Goal: Information Seeking & Learning: Learn about a topic

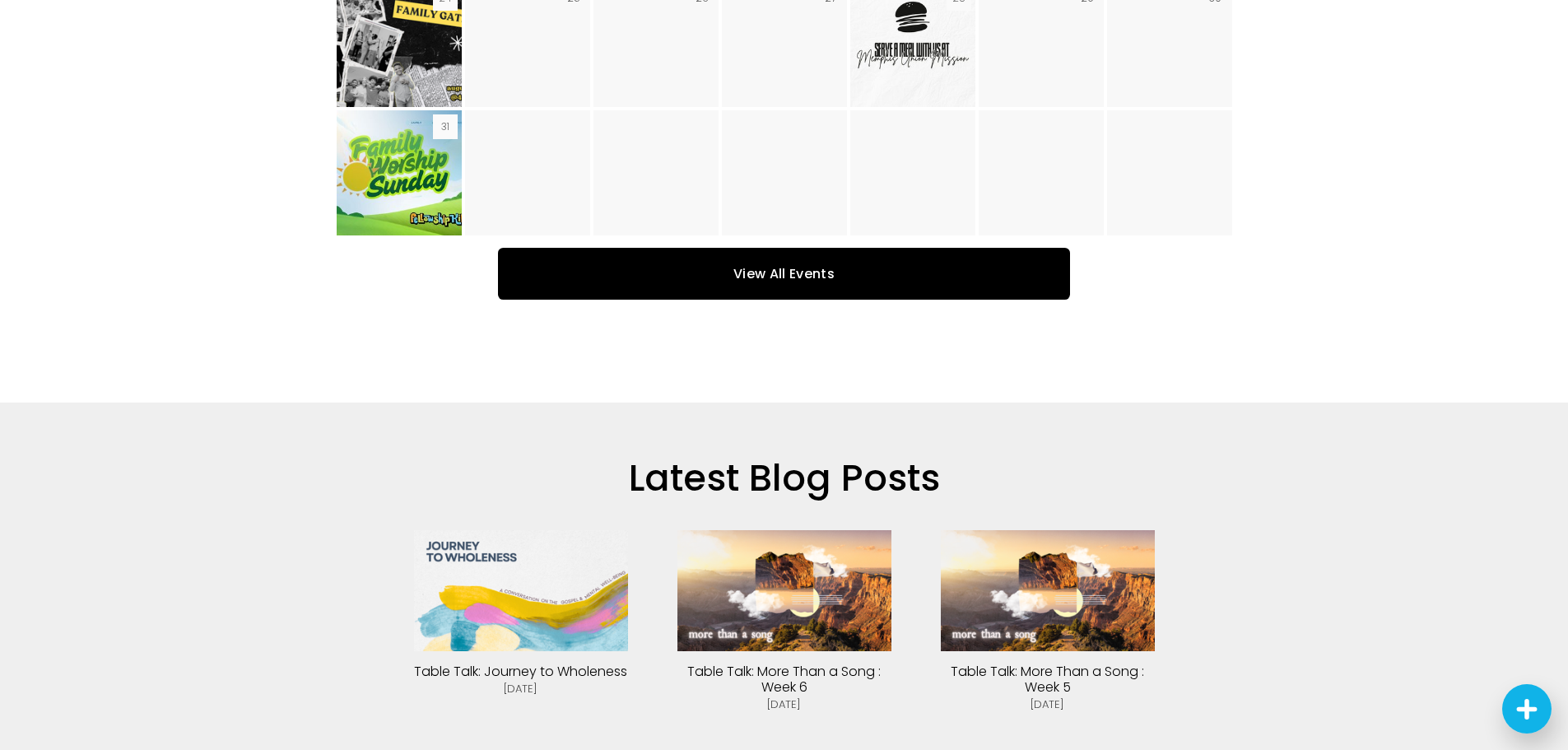
scroll to position [3789, 0]
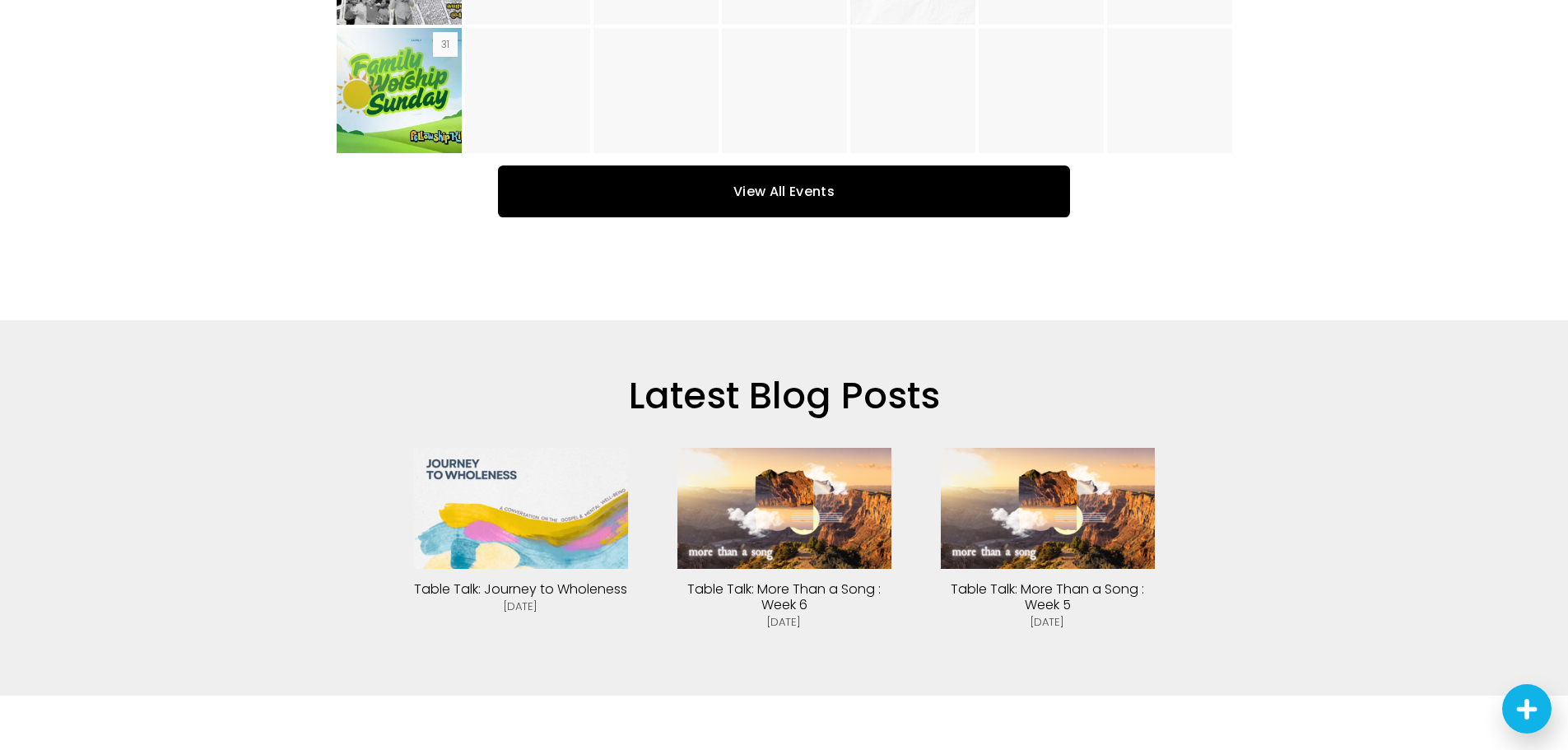
click at [1028, 471] on img at bounding box center [1048, 508] width 214 height 121
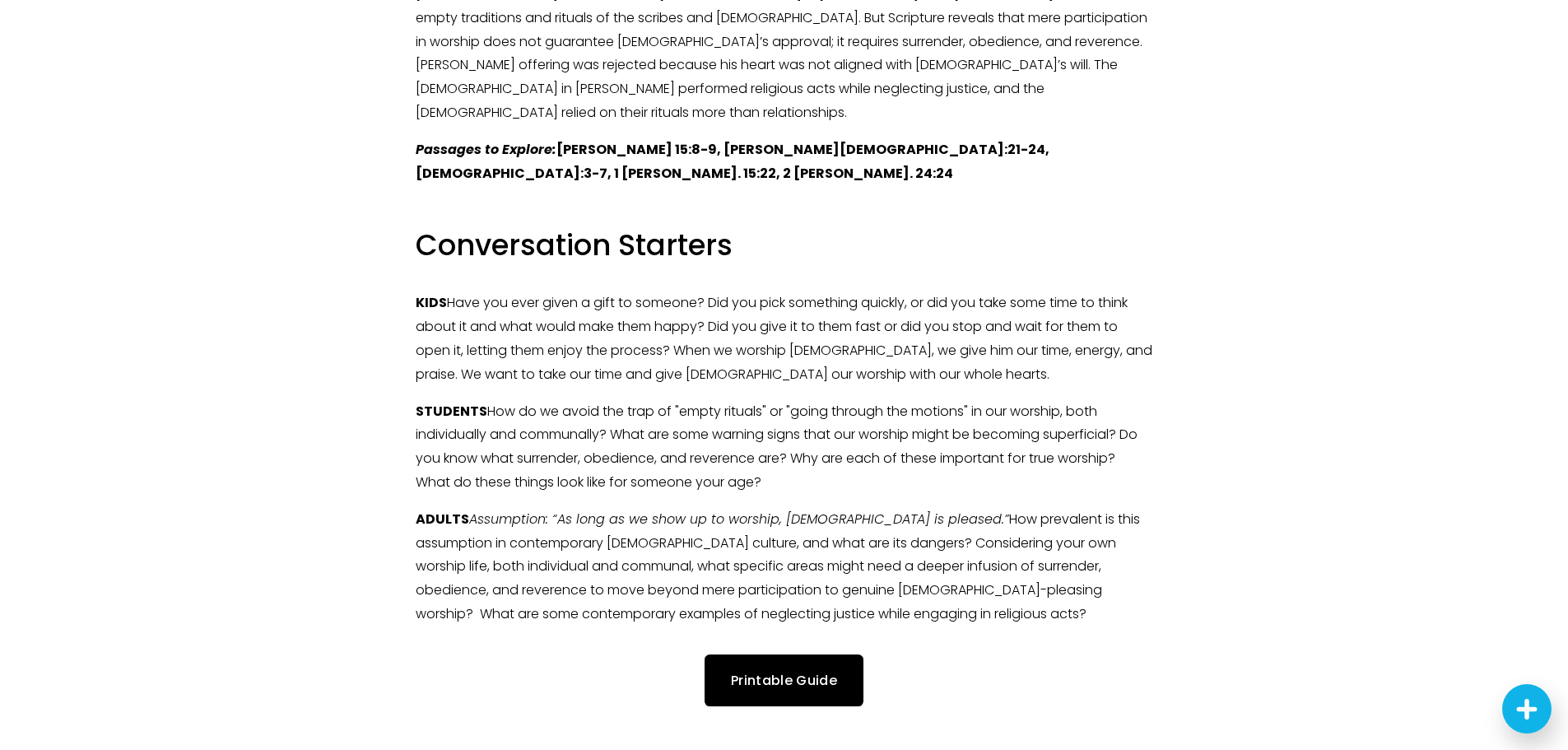
scroll to position [2224, 0]
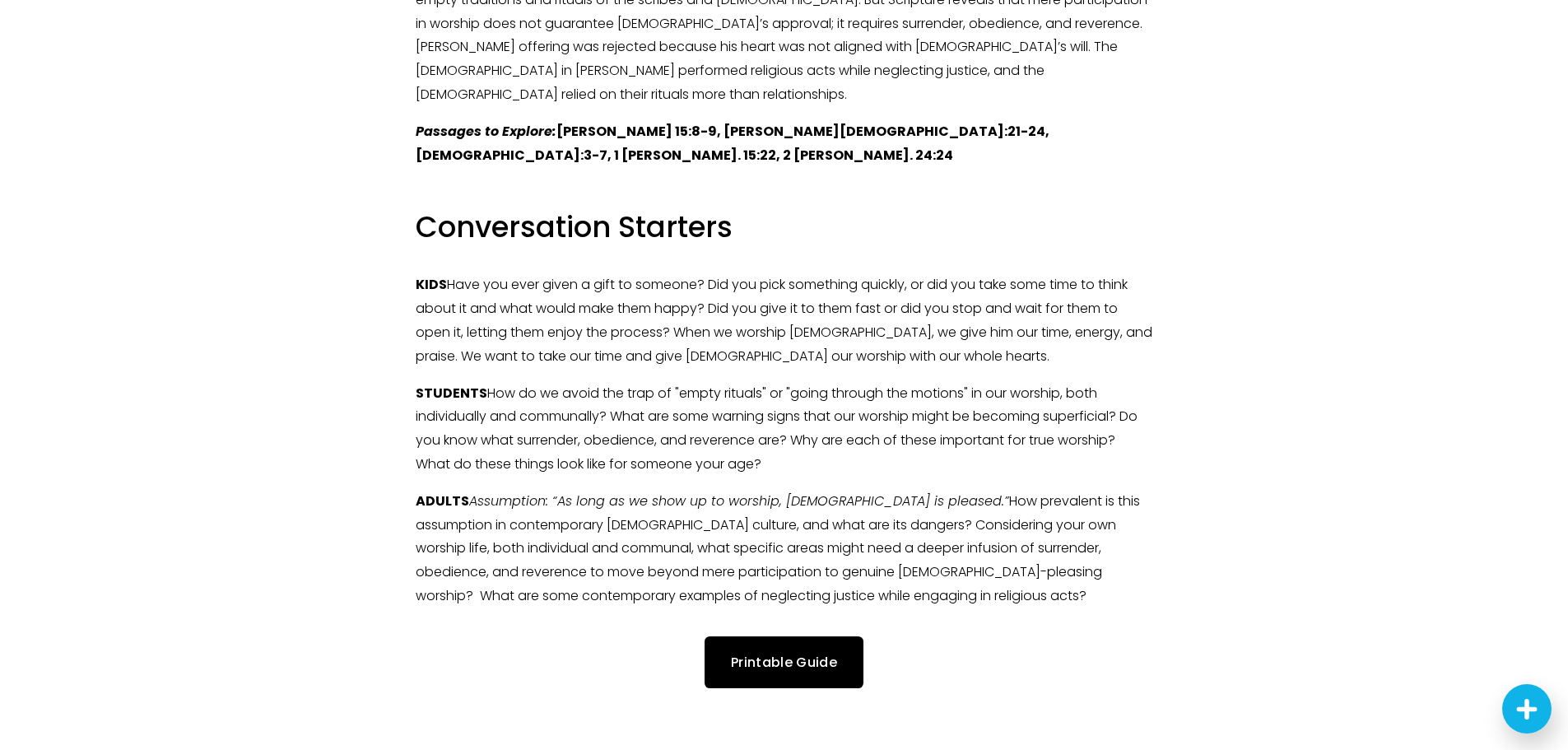
click at [810, 636] on link "Printable Guide" at bounding box center [784, 662] width 158 height 52
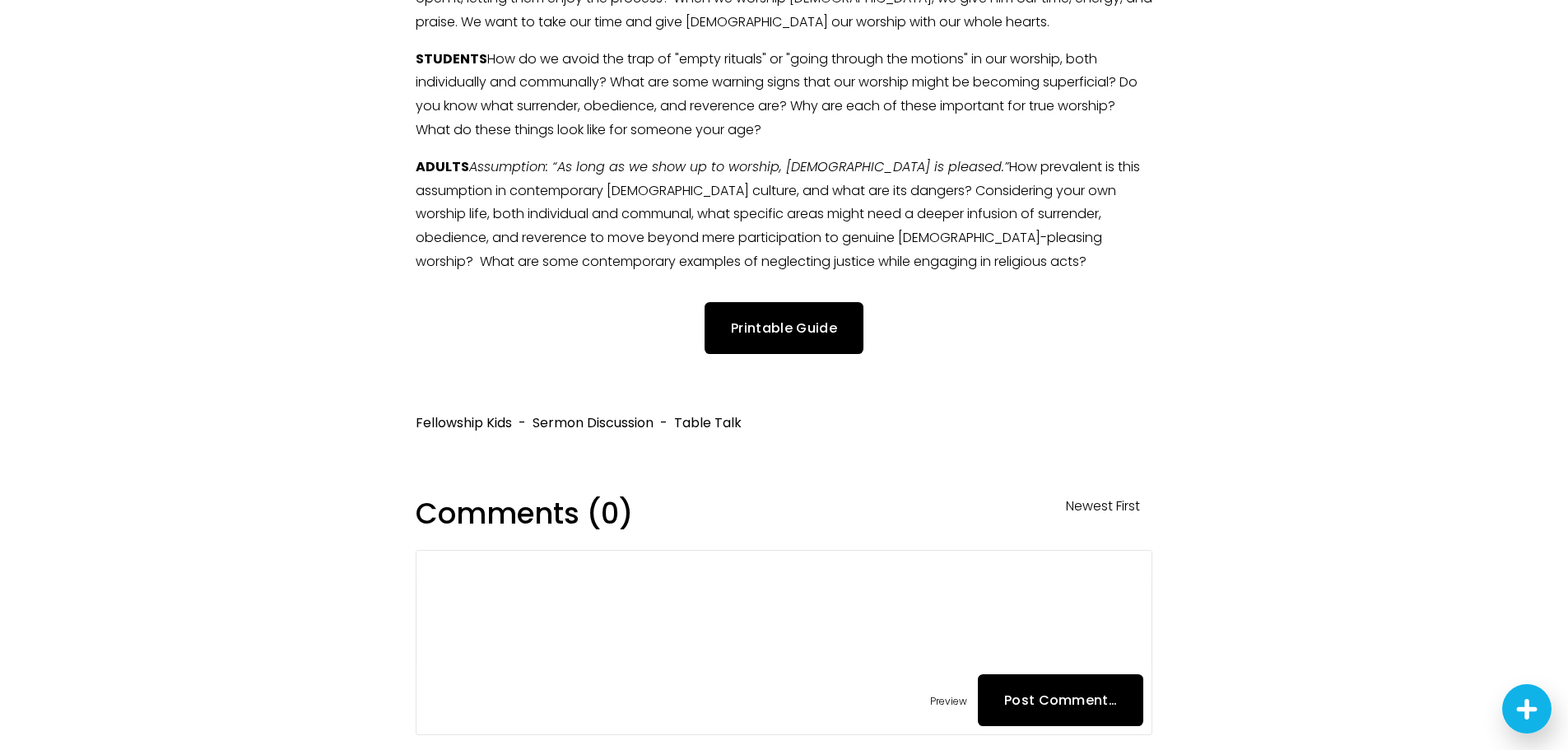
scroll to position [2636, 0]
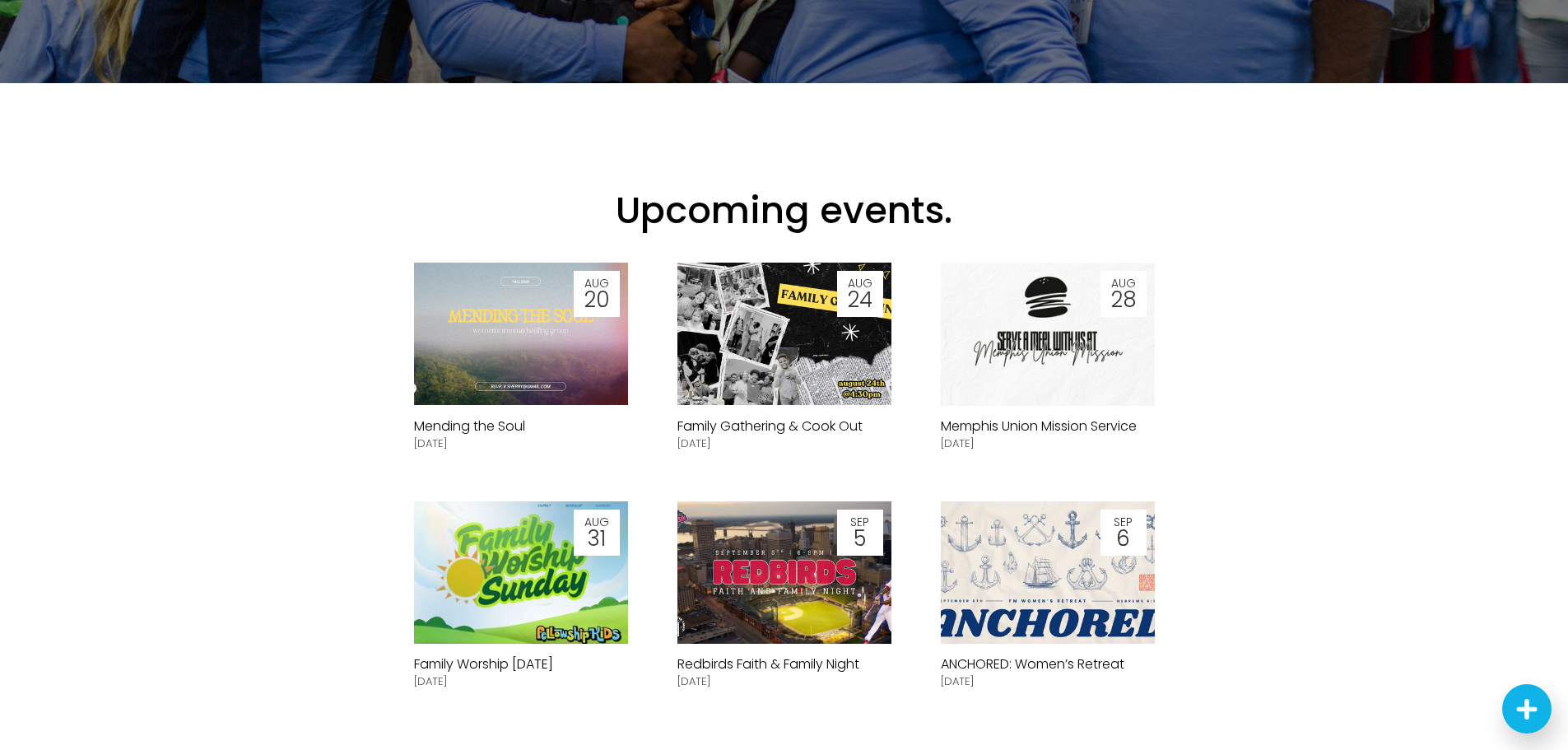
scroll to position [495, 0]
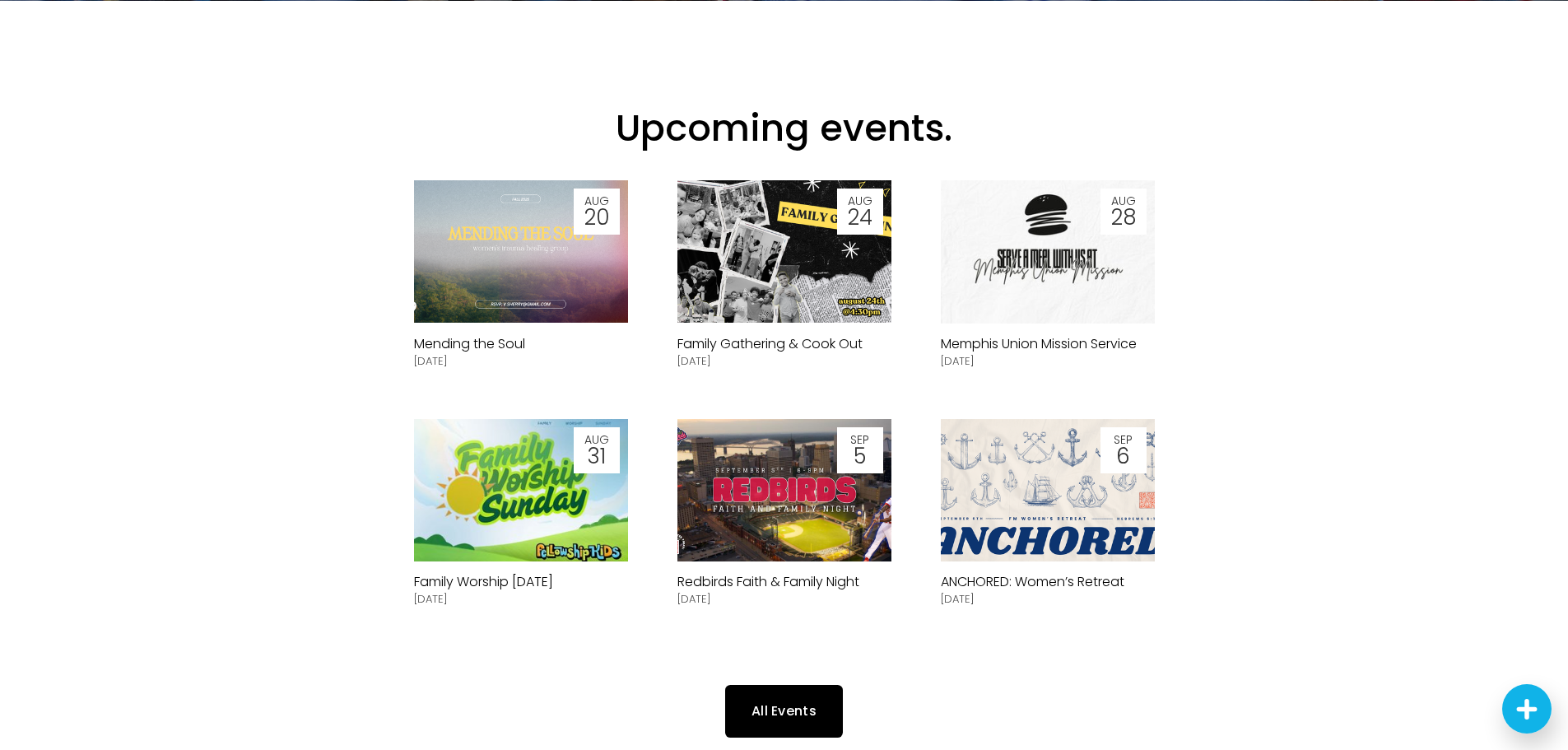
click at [1014, 520] on img at bounding box center [1048, 490] width 253 height 143
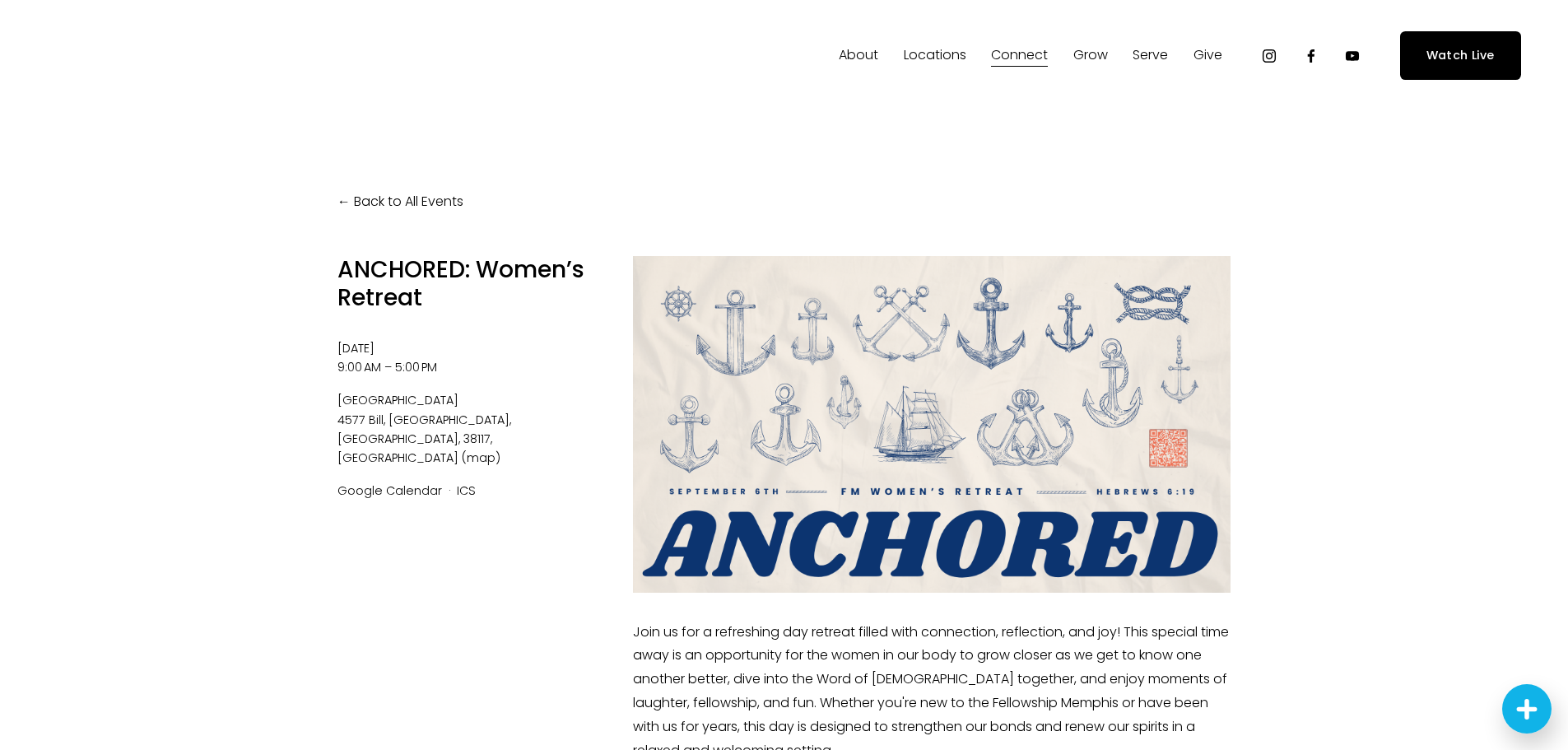
click at [805, 421] on div at bounding box center [932, 424] width 598 height 336
